Goal: Task Accomplishment & Management: Complete application form

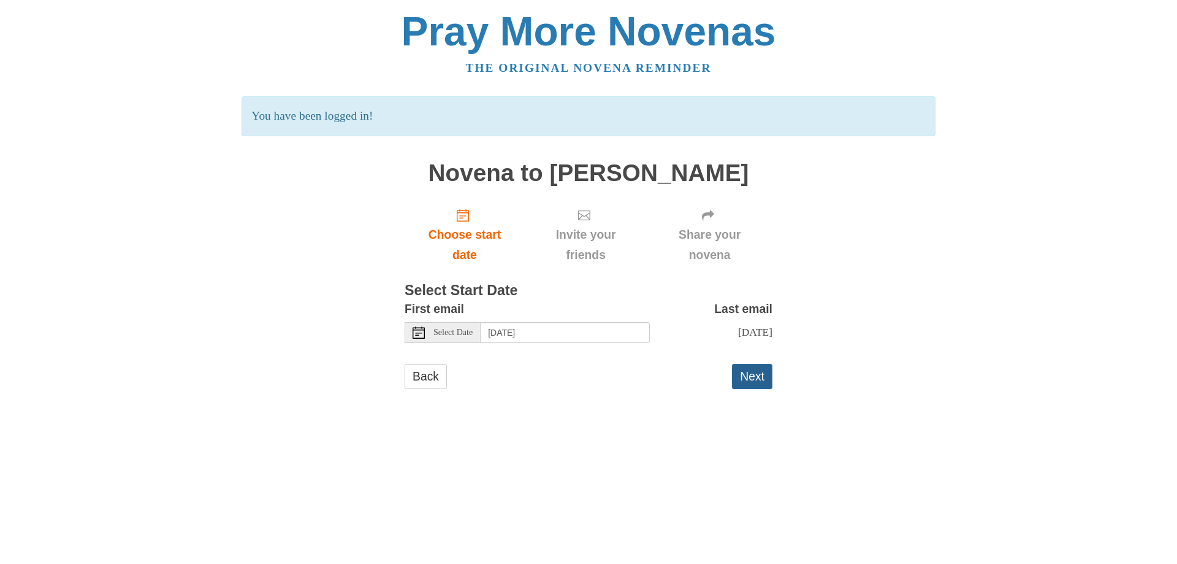
click at [757, 381] on button "Next" at bounding box center [752, 376] width 40 height 25
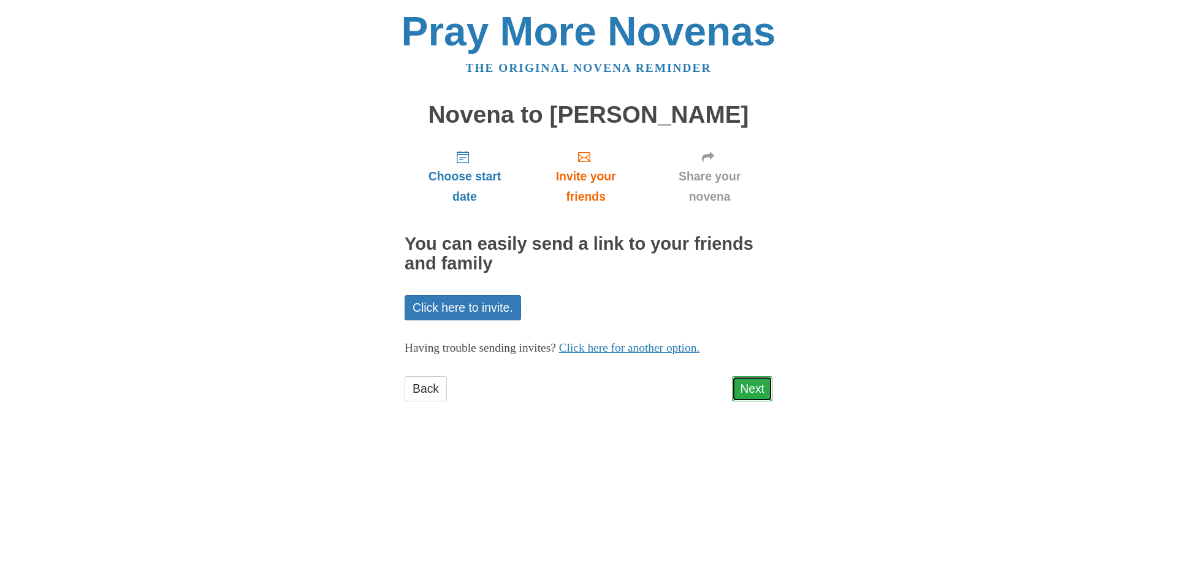
click at [750, 383] on link "Next" at bounding box center [752, 388] width 40 height 25
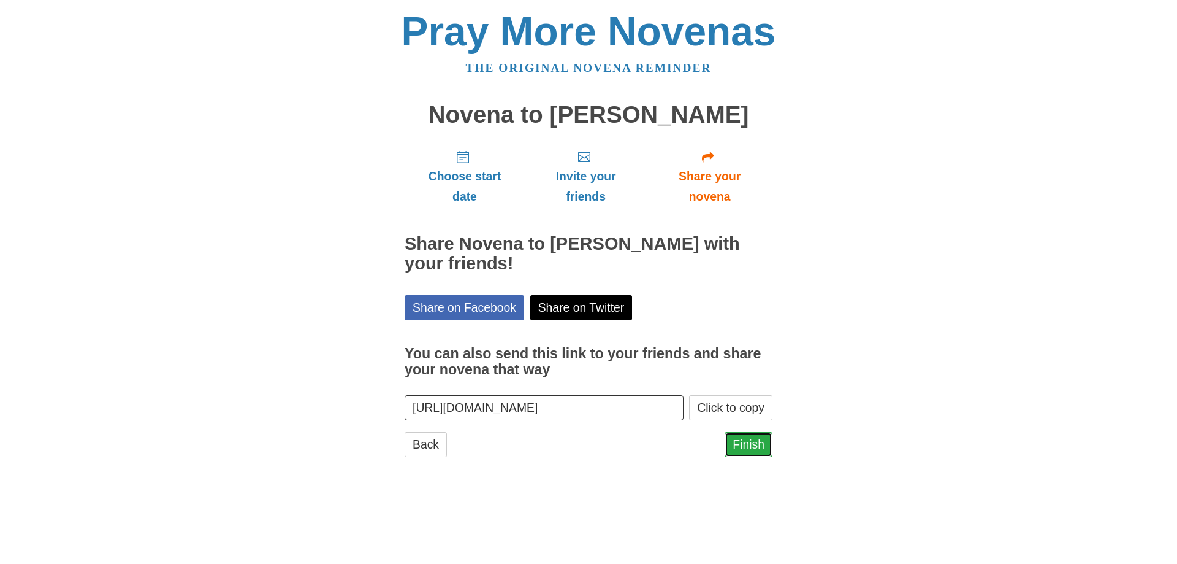
click at [749, 439] on link "Finish" at bounding box center [749, 444] width 48 height 25
